Goal: Task Accomplishment & Management: Use online tool/utility

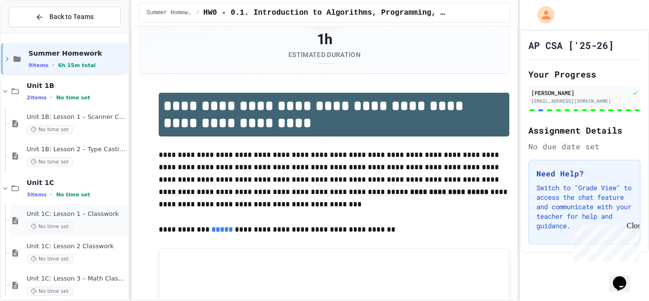
scroll to position [11, 0]
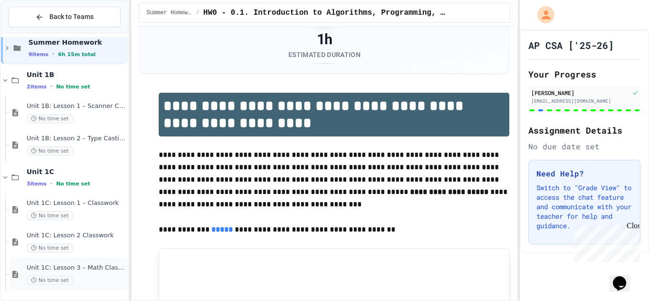
click at [100, 273] on div "Unit 1C: Lesson 3 – Math Class (Random) No time set" at bounding box center [77, 274] width 100 height 21
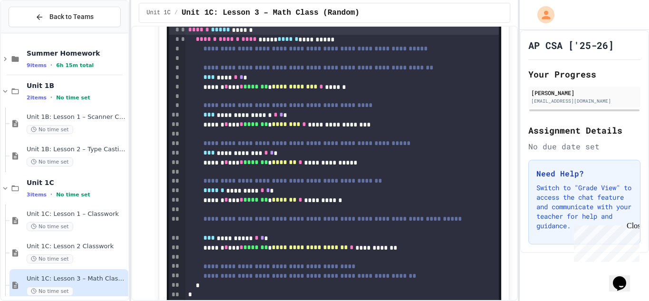
scroll to position [108, 0]
click at [265, 79] on div "*** **** * * *" at bounding box center [342, 79] width 314 height 10
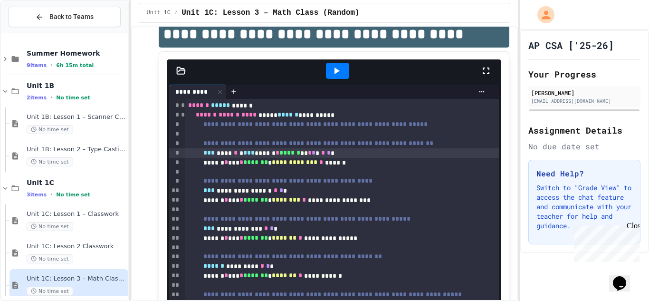
scroll to position [32, 0]
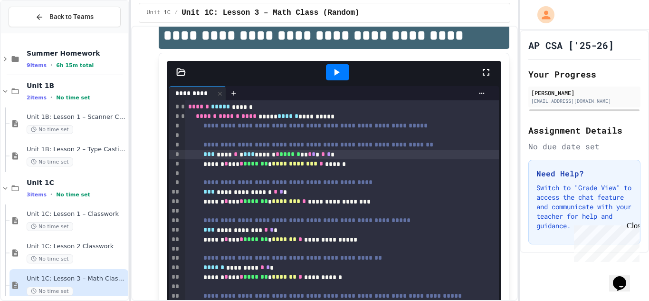
click at [331, 77] on icon at bounding box center [336, 72] width 11 height 11
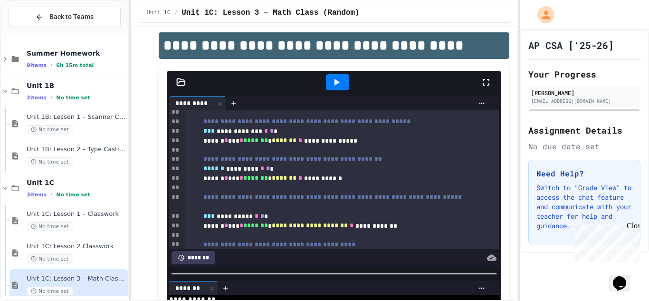
scroll to position [20, 0]
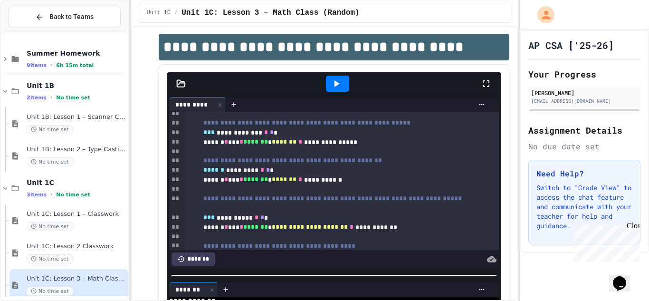
click at [344, 77] on div at bounding box center [337, 84] width 23 height 16
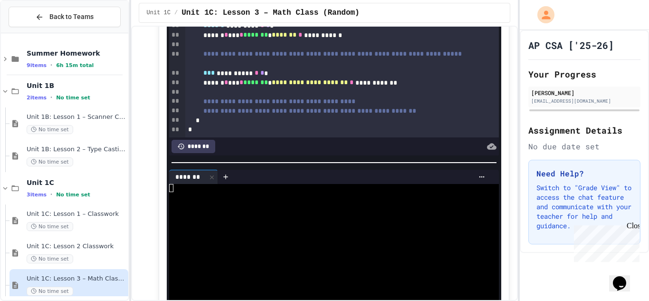
scroll to position [142, 0]
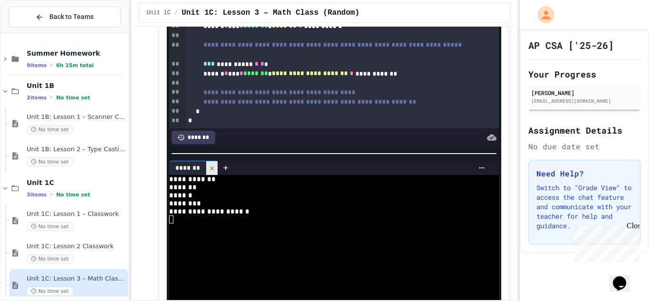
click at [213, 170] on icon at bounding box center [212, 168] width 4 height 4
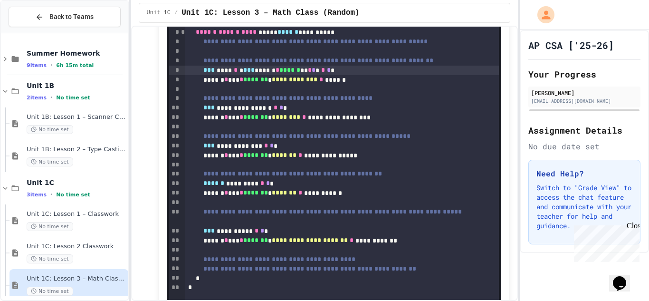
scroll to position [116, 0]
click at [312, 107] on div "**********" at bounding box center [342, 109] width 314 height 10
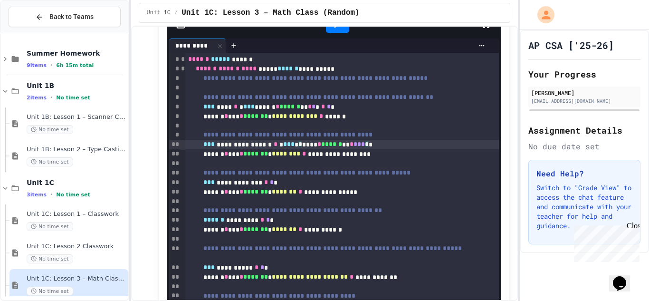
scroll to position [76, 0]
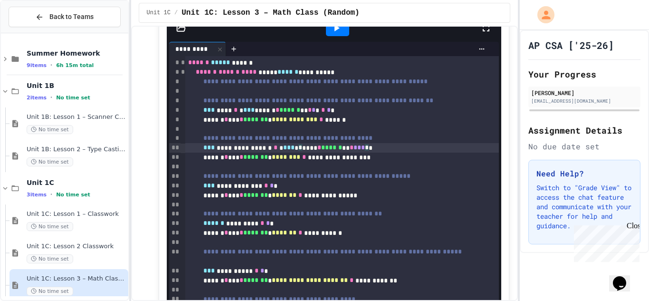
click at [344, 31] on div at bounding box center [337, 28] width 23 height 16
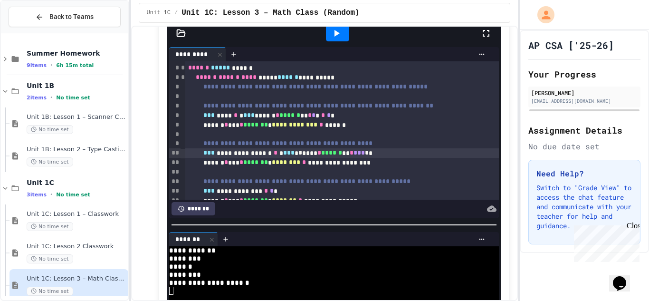
scroll to position [69, 0]
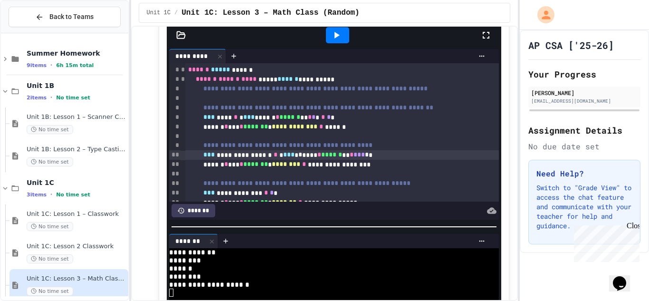
click at [340, 34] on icon at bounding box center [336, 34] width 11 height 11
click at [213, 235] on div at bounding box center [211, 241] width 11 height 14
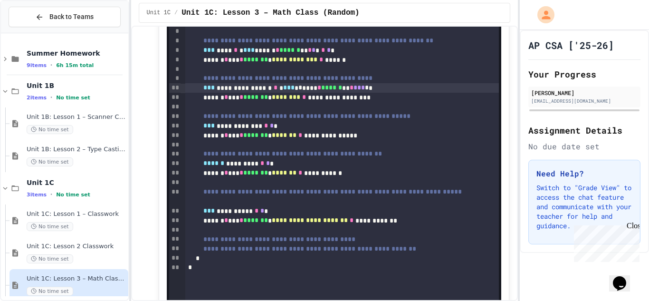
scroll to position [135, 0]
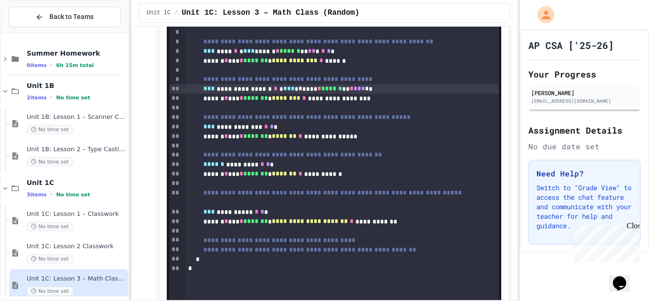
click at [298, 129] on div "**********" at bounding box center [342, 127] width 314 height 10
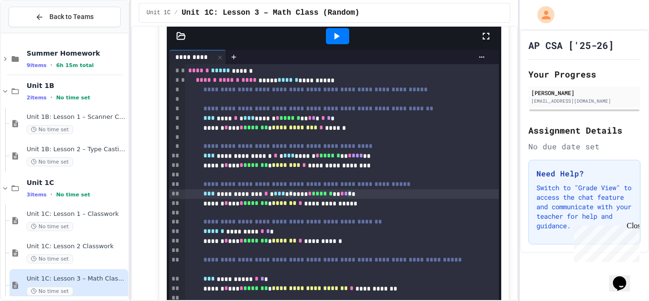
scroll to position [65, 0]
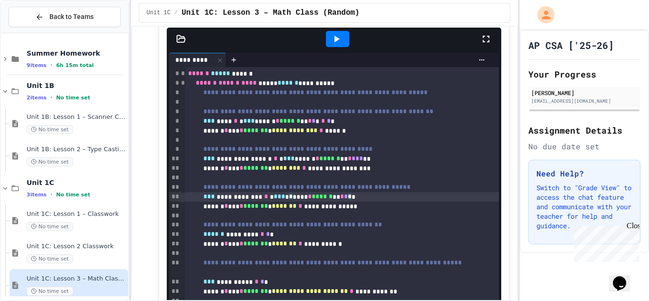
click at [342, 39] on div at bounding box center [337, 39] width 23 height 16
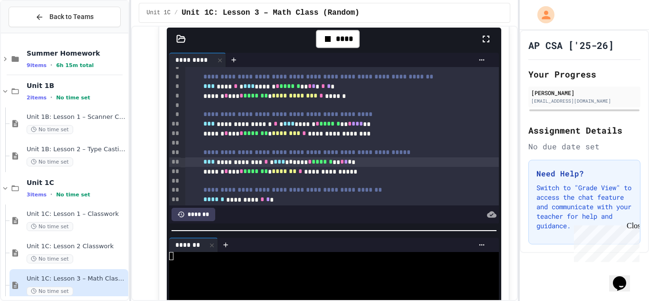
scroll to position [36, 0]
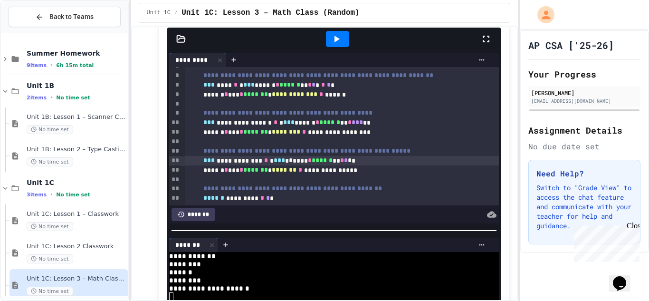
click at [343, 41] on div at bounding box center [337, 39] width 23 height 16
click at [341, 41] on icon at bounding box center [336, 38] width 11 height 11
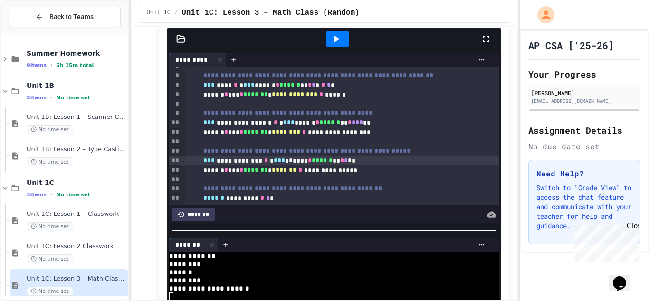
click at [341, 42] on icon at bounding box center [336, 38] width 11 height 11
click at [348, 164] on span "*" at bounding box center [346, 160] width 4 height 7
click at [340, 42] on icon at bounding box center [336, 38] width 11 height 11
click at [333, 34] on icon at bounding box center [336, 38] width 11 height 11
click at [391, 161] on div "**********" at bounding box center [342, 161] width 314 height 10
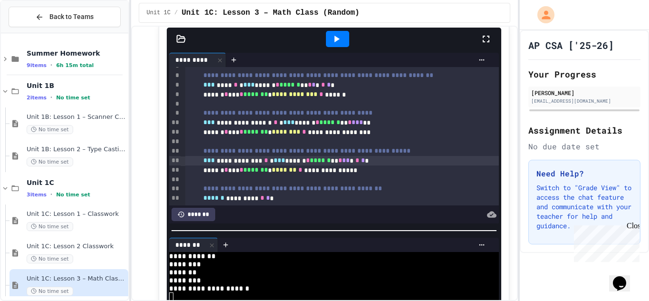
click at [332, 37] on icon at bounding box center [336, 38] width 11 height 11
click at [336, 38] on icon at bounding box center [337, 39] width 5 height 7
click at [350, 164] on span "**" at bounding box center [346, 160] width 8 height 7
click at [346, 39] on div at bounding box center [337, 39] width 23 height 16
click at [338, 35] on icon at bounding box center [336, 38] width 11 height 11
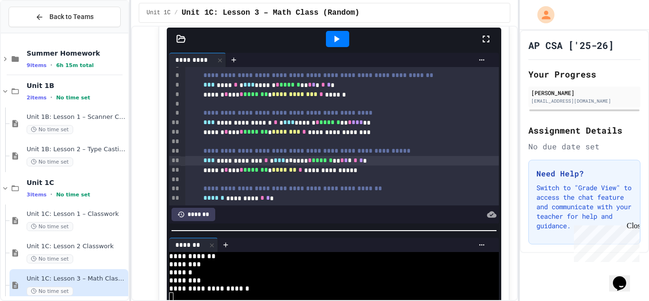
click at [336, 41] on icon at bounding box center [336, 38] width 11 height 11
click at [348, 163] on span "*" at bounding box center [346, 160] width 4 height 7
click at [337, 39] on icon at bounding box center [337, 39] width 5 height 7
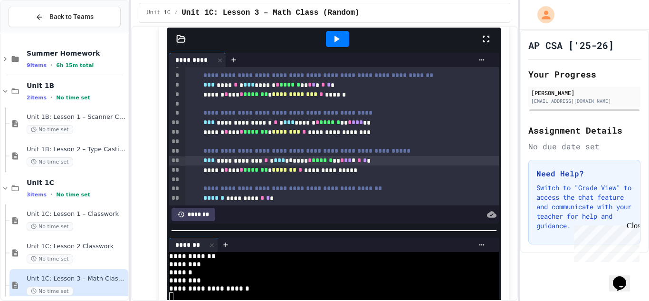
click at [352, 158] on span "**" at bounding box center [348, 160] width 8 height 7
click at [390, 163] on div "**********" at bounding box center [342, 161] width 314 height 10
click at [344, 44] on div at bounding box center [337, 39] width 23 height 16
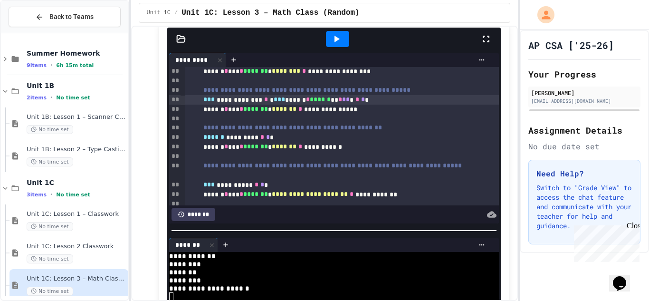
scroll to position [97, 0]
click at [350, 102] on span "**" at bounding box center [346, 99] width 8 height 7
click at [337, 37] on icon at bounding box center [337, 39] width 5 height 7
click at [348, 102] on span "*" at bounding box center [346, 99] width 4 height 7
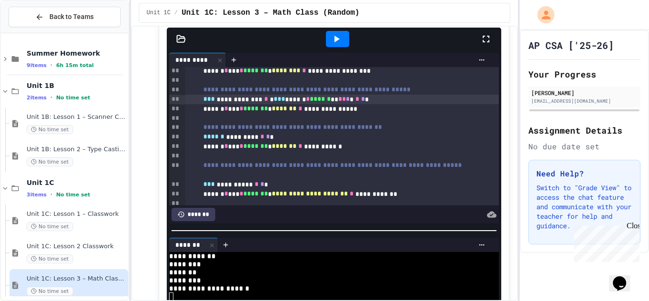
click at [345, 39] on div at bounding box center [337, 39] width 23 height 16
click at [350, 102] on span "*" at bounding box center [348, 99] width 4 height 7
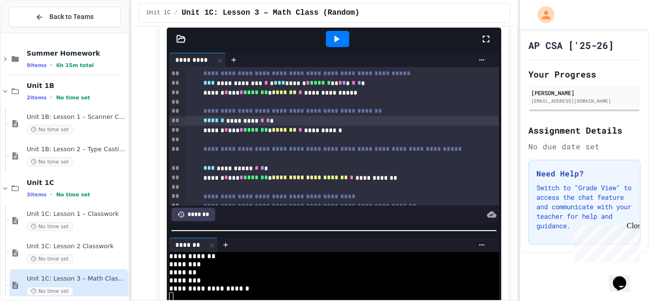
click at [294, 123] on div "****** ********* * * *" at bounding box center [342, 121] width 314 height 10
click at [290, 122] on div "****** ********* * **** * ****** ***" at bounding box center [342, 121] width 314 height 10
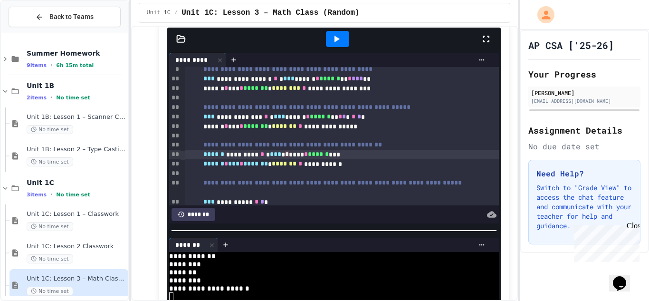
scroll to position [83, 0]
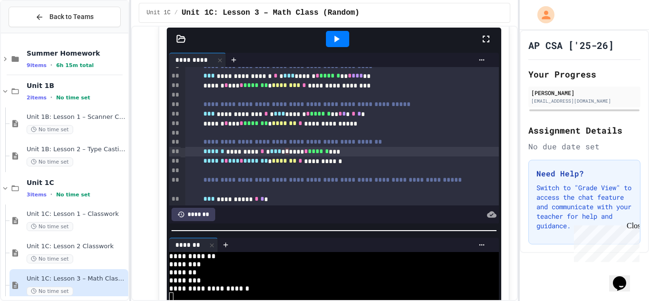
click at [363, 152] on div "****** ********* * * *** * * **** * ****** ***" at bounding box center [342, 152] width 314 height 10
click at [314, 153] on div "****** ********* * * *** ****** * ****** * * *" at bounding box center [342, 152] width 314 height 10
click at [337, 153] on div "****** ********* * **** * ****** ***" at bounding box center [342, 152] width 314 height 10
click at [339, 36] on icon at bounding box center [336, 38] width 11 height 11
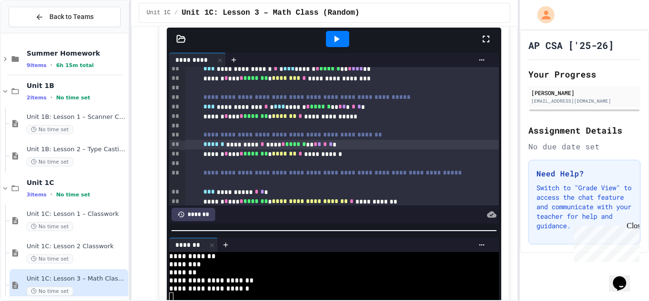
scroll to position [89, 0]
click at [291, 144] on div "****** ********* * **** * ****** ** * * * * *" at bounding box center [342, 145] width 314 height 10
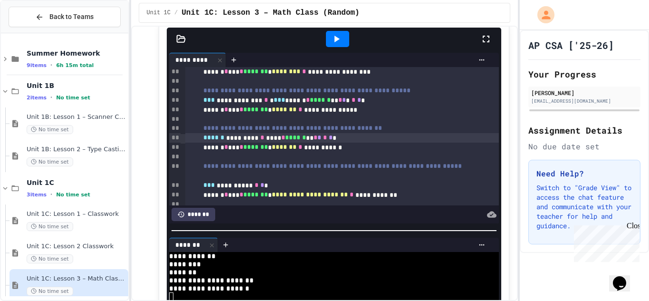
scroll to position [97, 0]
click at [386, 139] on div "****** ********* * * *** * * **** * ****** ** * * * * *" at bounding box center [342, 138] width 314 height 10
click at [345, 36] on div at bounding box center [337, 39] width 23 height 16
click at [333, 37] on icon at bounding box center [336, 38] width 11 height 11
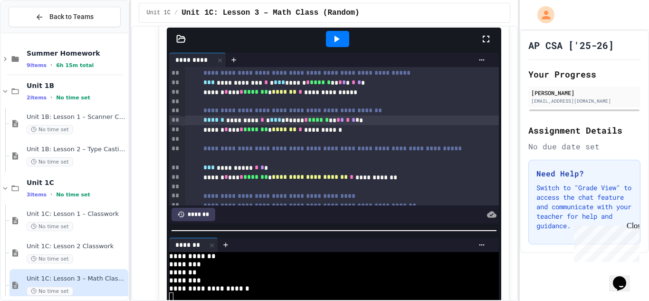
scroll to position [116, 0]
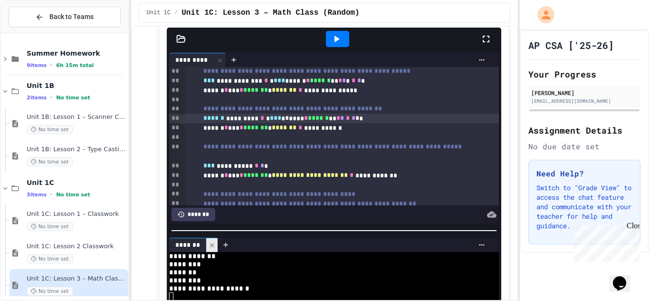
click at [216, 245] on div at bounding box center [211, 245] width 11 height 14
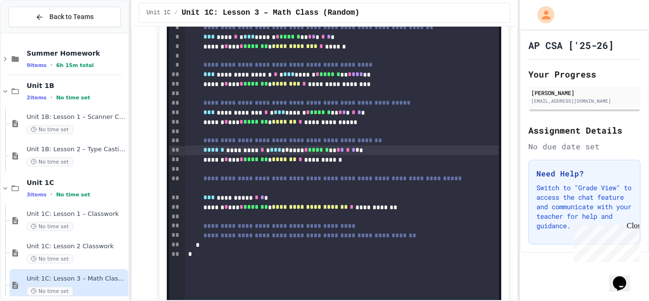
scroll to position [155, 0]
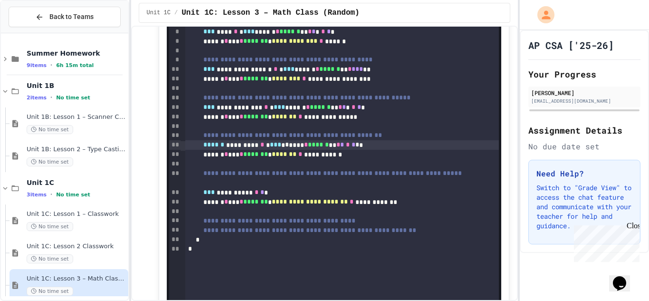
click at [375, 108] on div "**********" at bounding box center [342, 108] width 314 height 10
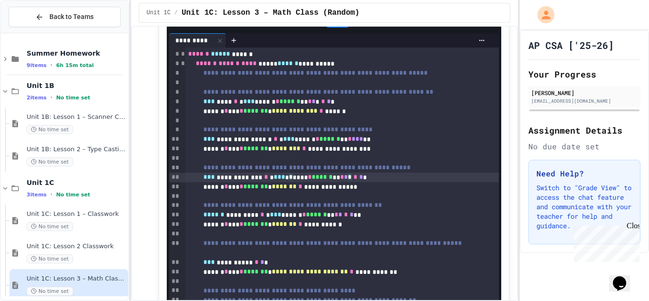
scroll to position [74, 0]
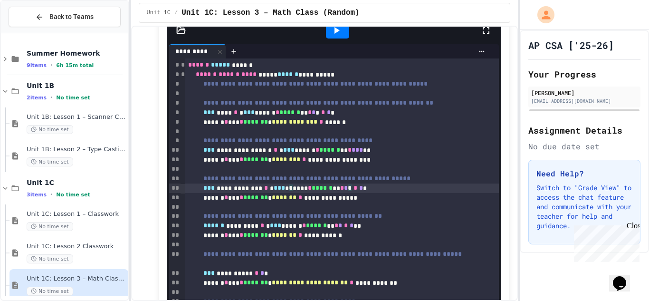
click at [330, 32] on div at bounding box center [337, 30] width 23 height 16
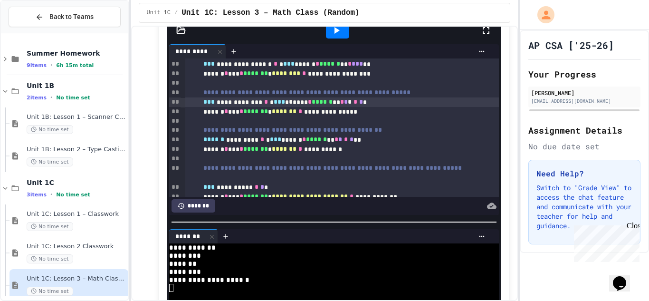
scroll to position [87, 0]
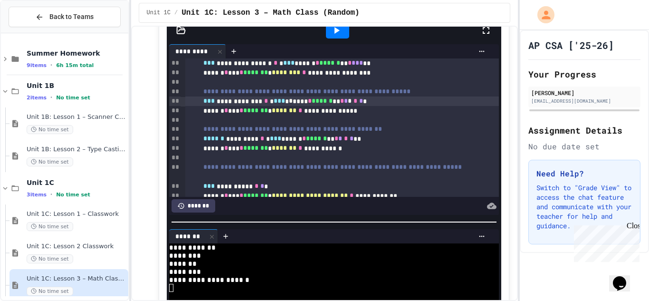
click at [371, 144] on div "****** ********* * * *** ****** * ****** ** * * * * **" at bounding box center [342, 139] width 314 height 10
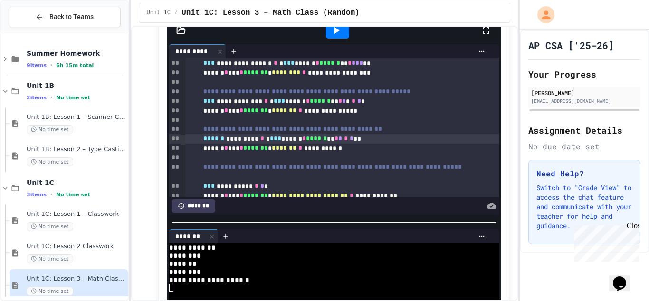
click at [343, 29] on div at bounding box center [337, 30] width 23 height 16
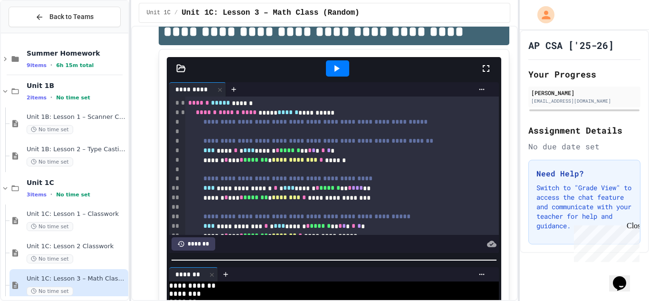
scroll to position [30, 0]
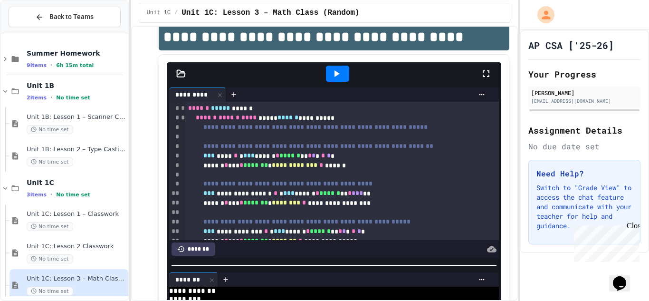
click at [341, 79] on div at bounding box center [337, 74] width 23 height 16
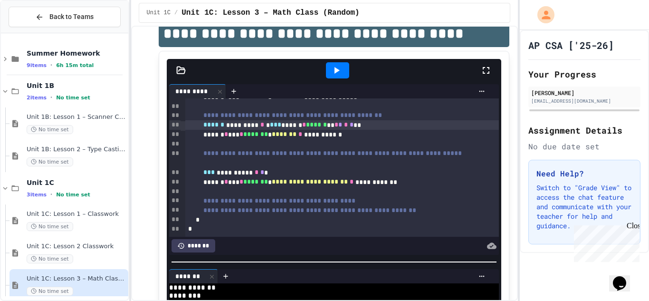
scroll to position [0, 0]
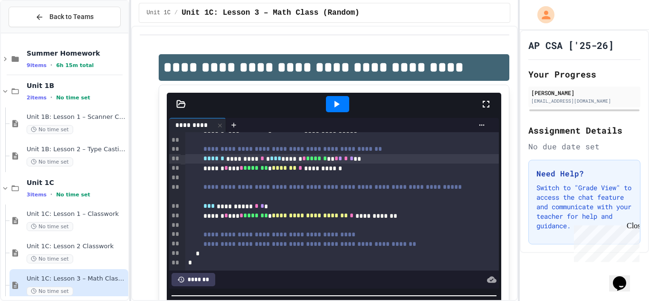
click at [343, 104] on div at bounding box center [337, 104] width 23 height 16
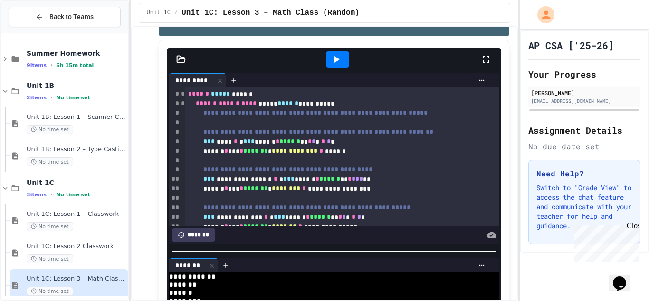
scroll to position [43, 0]
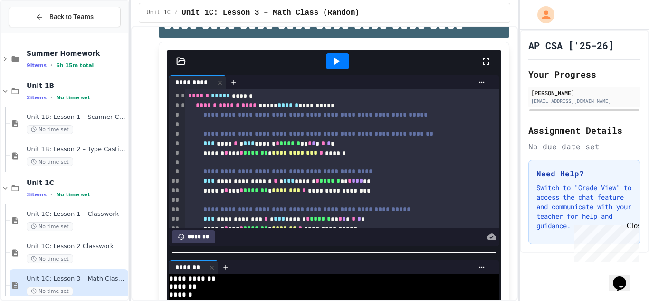
click at [339, 57] on icon at bounding box center [336, 61] width 11 height 11
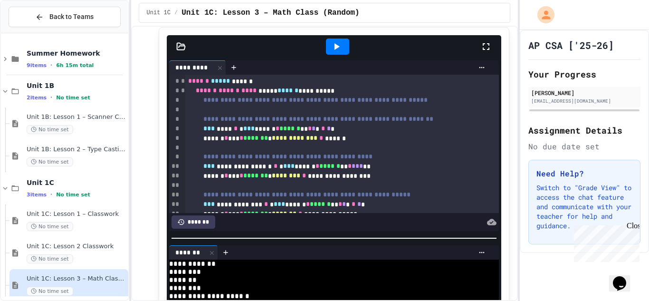
scroll to position [28, 0]
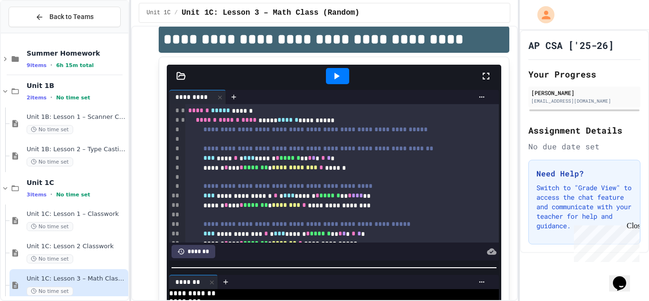
click at [341, 82] on div at bounding box center [337, 76] width 23 height 16
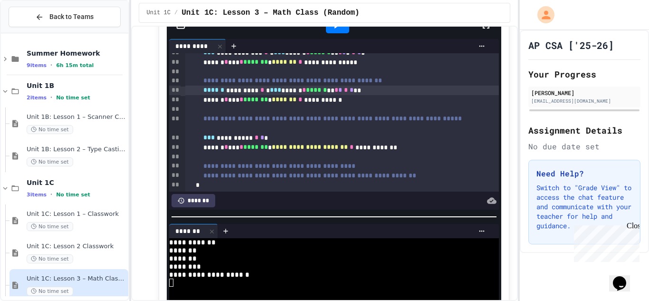
scroll to position [127, 0]
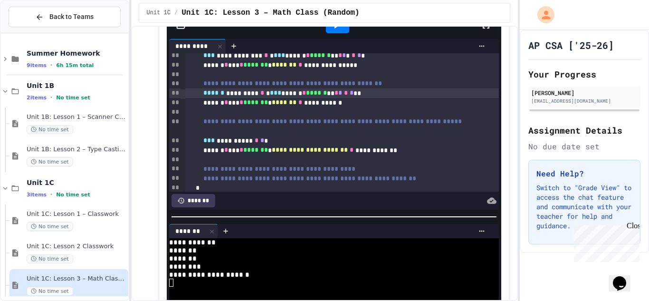
click at [287, 141] on div "**********" at bounding box center [342, 141] width 314 height 10
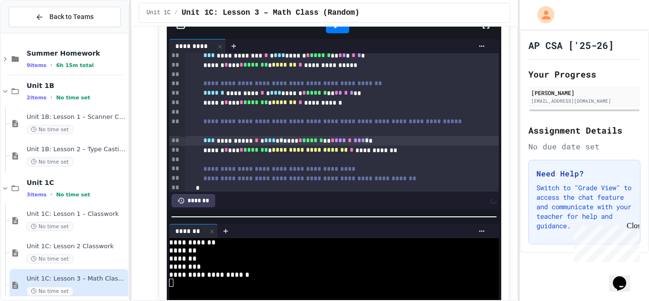
scroll to position [110, 0]
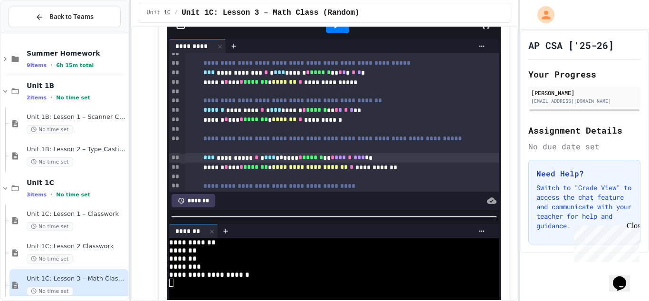
click at [335, 28] on icon at bounding box center [336, 24] width 11 height 11
click at [347, 30] on div at bounding box center [337, 25] width 23 height 16
click at [342, 26] on icon at bounding box center [336, 24] width 11 height 11
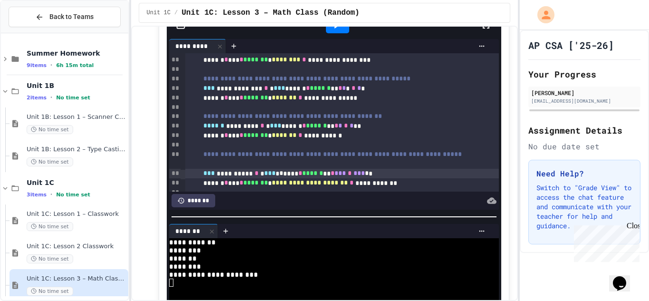
scroll to position [92, 0]
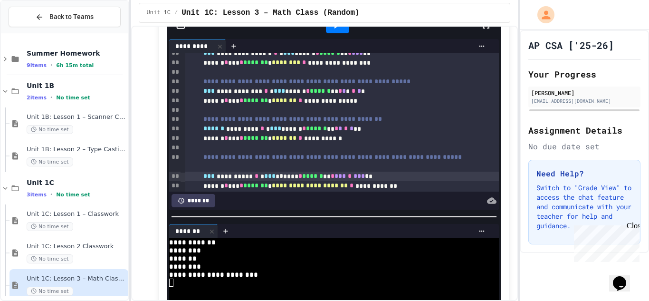
click at [346, 29] on div at bounding box center [337, 25] width 23 height 16
click at [342, 28] on div at bounding box center [337, 25] width 23 height 16
click at [342, 28] on icon at bounding box center [336, 24] width 11 height 11
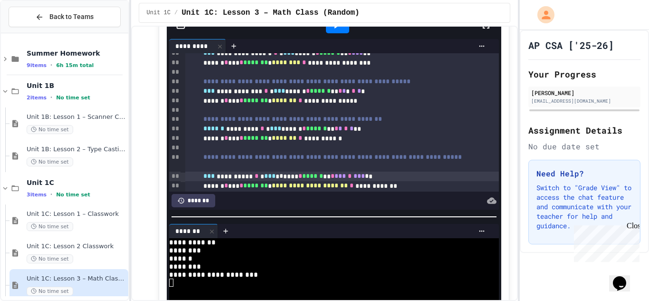
click at [342, 28] on icon at bounding box center [336, 24] width 11 height 11
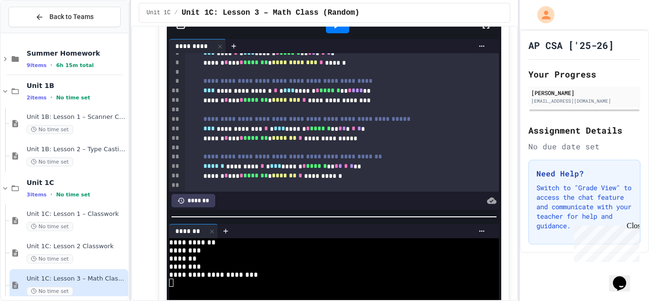
scroll to position [57, 0]
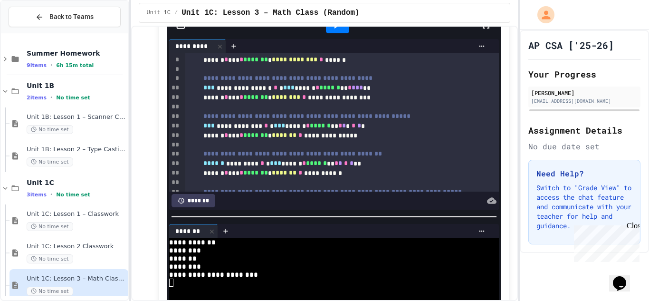
click at [361, 127] on span "*" at bounding box center [360, 125] width 4 height 7
click at [352, 126] on span "*" at bounding box center [350, 125] width 4 height 7
click at [344, 29] on div at bounding box center [337, 25] width 23 height 16
click at [345, 29] on div at bounding box center [337, 25] width 23 height 16
click at [363, 128] on span "*" at bounding box center [361, 125] width 4 height 7
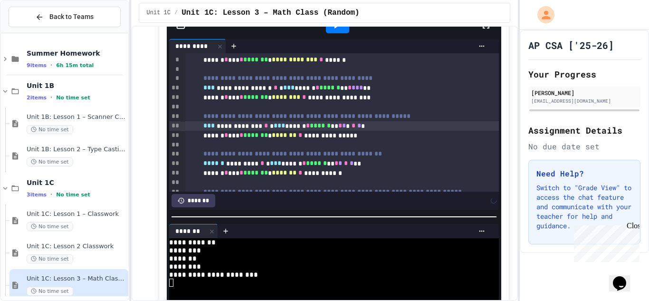
click at [339, 29] on icon at bounding box center [336, 24] width 11 height 11
click at [375, 128] on div "**********" at bounding box center [342, 126] width 314 height 10
click at [358, 127] on span "*" at bounding box center [356, 125] width 4 height 7
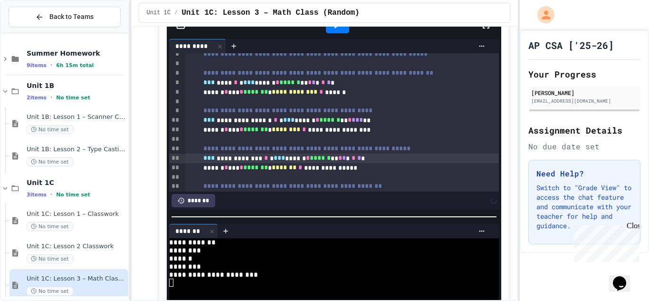
scroll to position [22, 0]
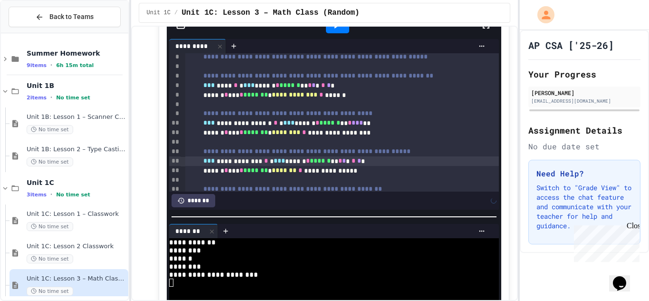
click at [332, 31] on div at bounding box center [337, 25] width 23 height 16
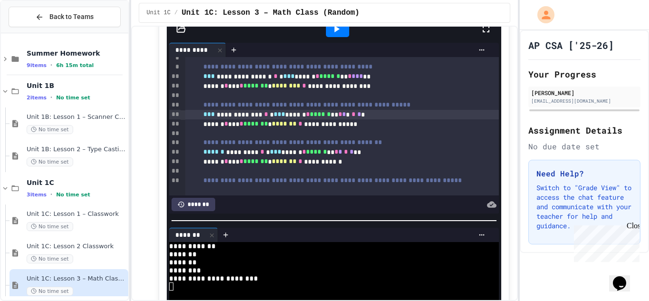
scroll to position [70, 0]
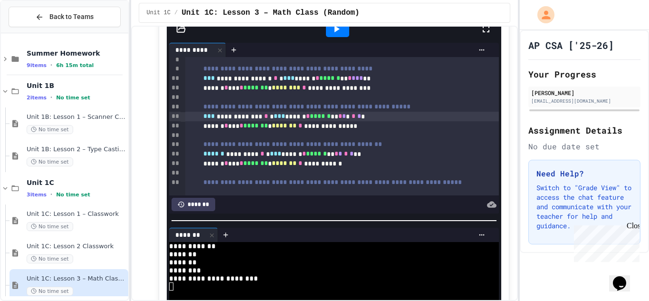
click at [332, 29] on icon at bounding box center [336, 28] width 11 height 11
click at [332, 30] on icon at bounding box center [336, 28] width 11 height 11
click at [333, 30] on icon at bounding box center [336, 28] width 11 height 11
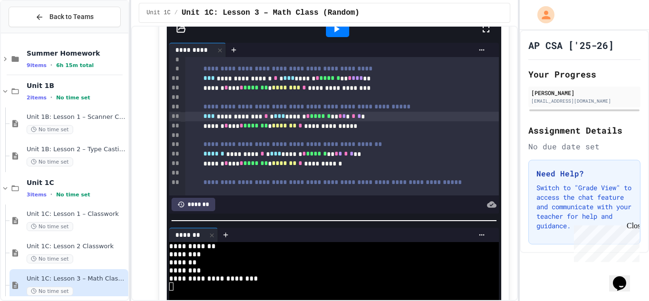
click at [333, 30] on icon at bounding box center [336, 28] width 11 height 11
click at [346, 115] on span "*" at bounding box center [344, 116] width 4 height 7
click at [333, 28] on icon at bounding box center [336, 28] width 11 height 11
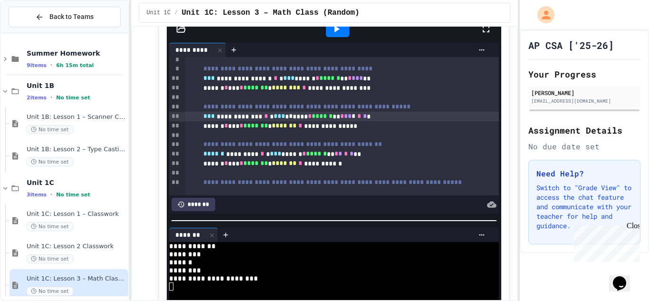
scroll to position [59, 0]
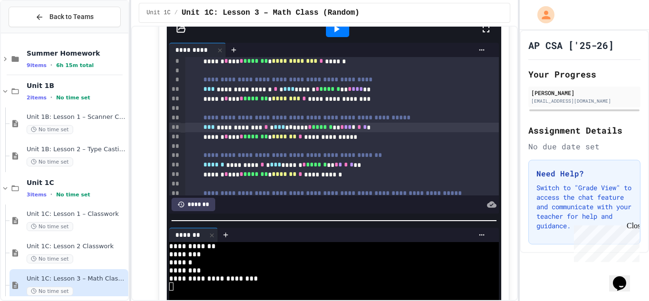
click at [342, 29] on icon at bounding box center [336, 28] width 11 height 11
click at [334, 29] on icon at bounding box center [336, 28] width 11 height 11
click at [339, 29] on icon at bounding box center [337, 29] width 5 height 7
click at [339, 30] on icon at bounding box center [336, 28] width 11 height 11
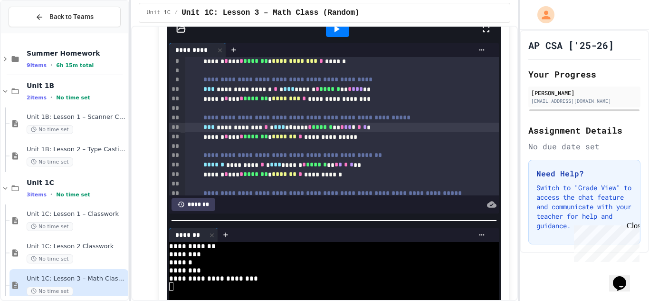
click at [341, 31] on icon at bounding box center [336, 28] width 11 height 11
click at [356, 127] on span "*" at bounding box center [354, 127] width 4 height 7
click at [396, 131] on div "**********" at bounding box center [342, 128] width 314 height 10
click at [337, 29] on icon at bounding box center [337, 29] width 5 height 7
click at [342, 32] on icon at bounding box center [336, 28] width 11 height 11
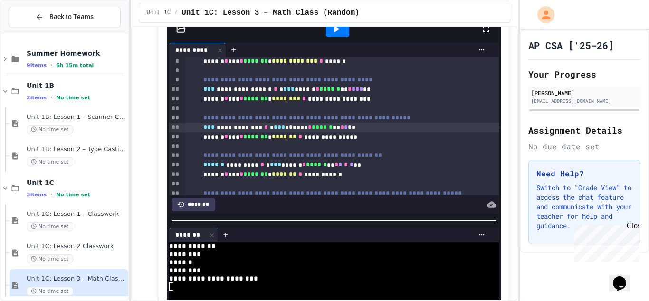
click at [343, 33] on div at bounding box center [337, 29] width 23 height 16
click at [341, 33] on icon at bounding box center [336, 28] width 11 height 11
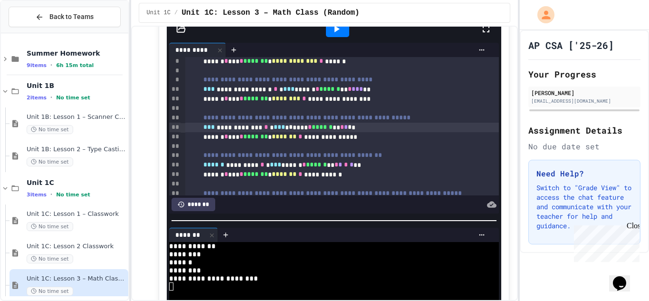
click at [341, 33] on icon at bounding box center [336, 28] width 11 height 11
click at [340, 33] on icon at bounding box center [336, 28] width 11 height 11
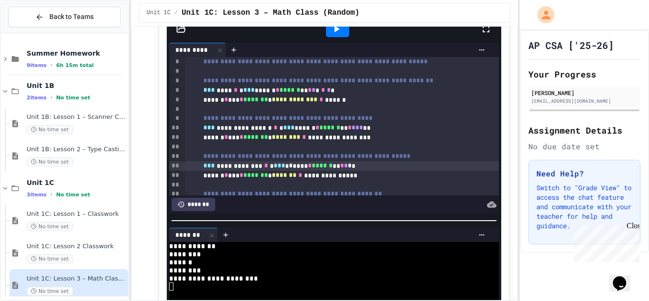
scroll to position [17, 0]
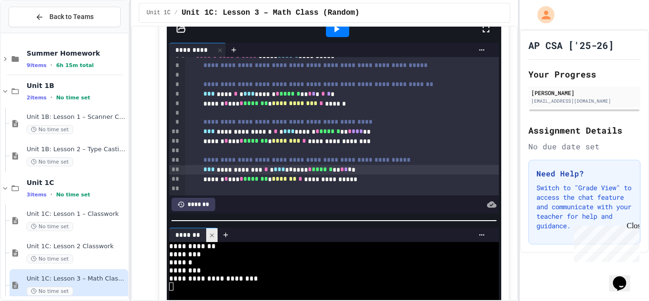
click at [215, 241] on div at bounding box center [211, 235] width 11 height 14
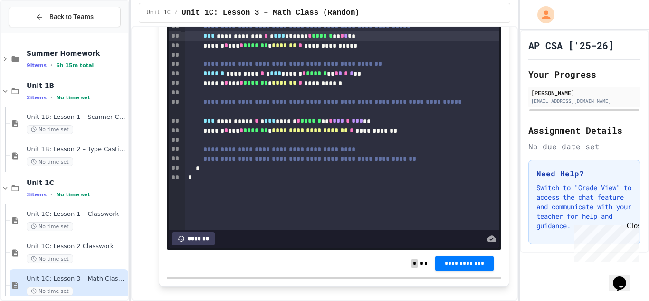
scroll to position [242, 0]
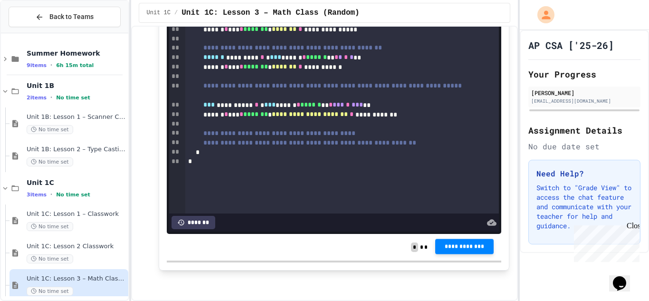
click at [443, 242] on button "**********" at bounding box center [464, 246] width 58 height 15
